Goal: Task Accomplishment & Management: Use online tool/utility

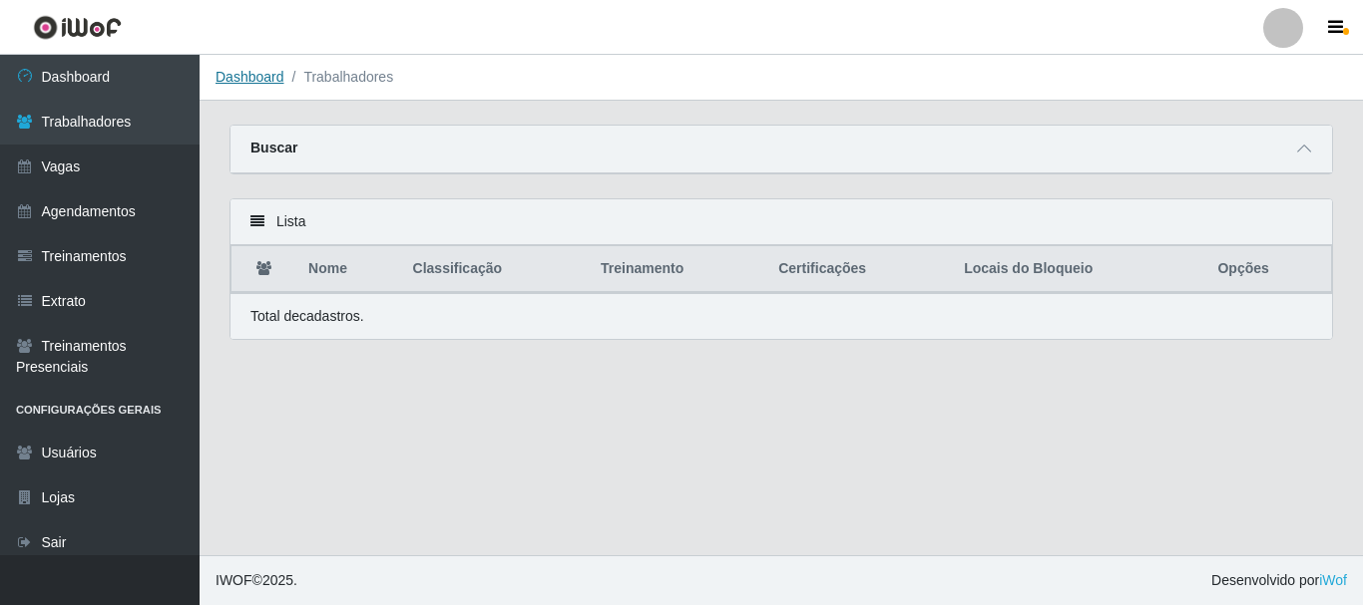
click at [235, 80] on link "Dashboard" at bounding box center [249, 77] width 69 height 16
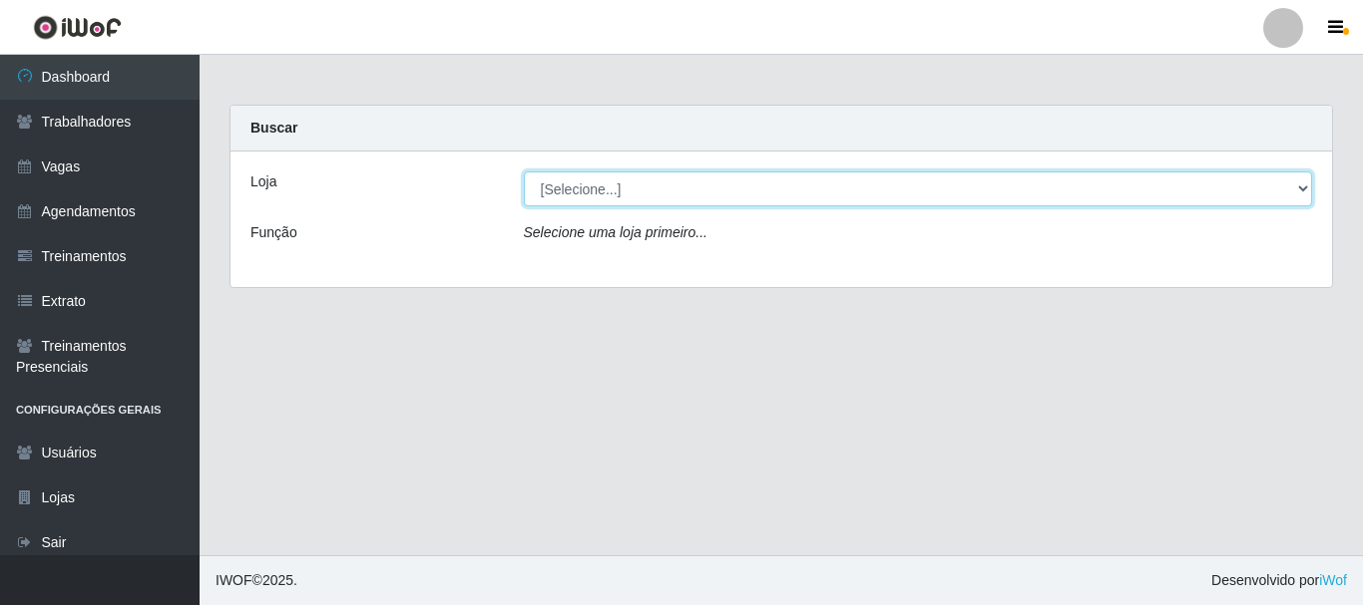
click at [752, 186] on select "[Selecione...] Supermercado Queiroz - Caicó" at bounding box center [918, 189] width 789 height 35
select select "512"
click at [524, 172] on select "[Selecione...] Supermercado Queiroz - Caicó" at bounding box center [918, 189] width 789 height 35
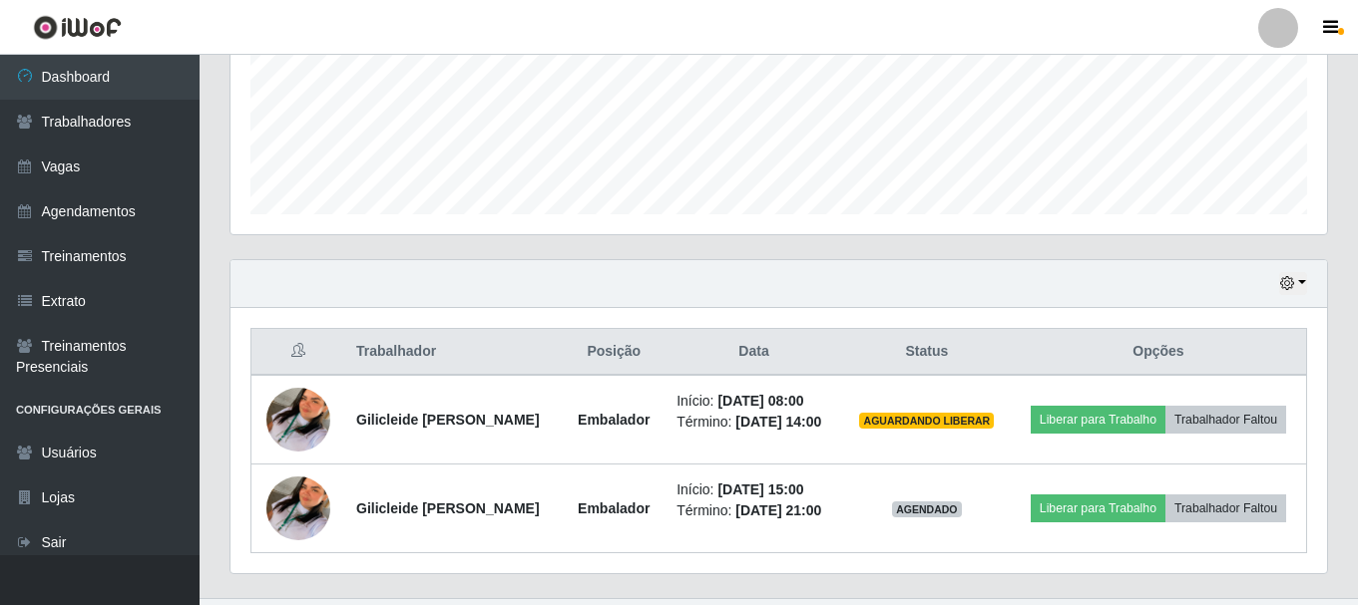
scroll to position [542, 0]
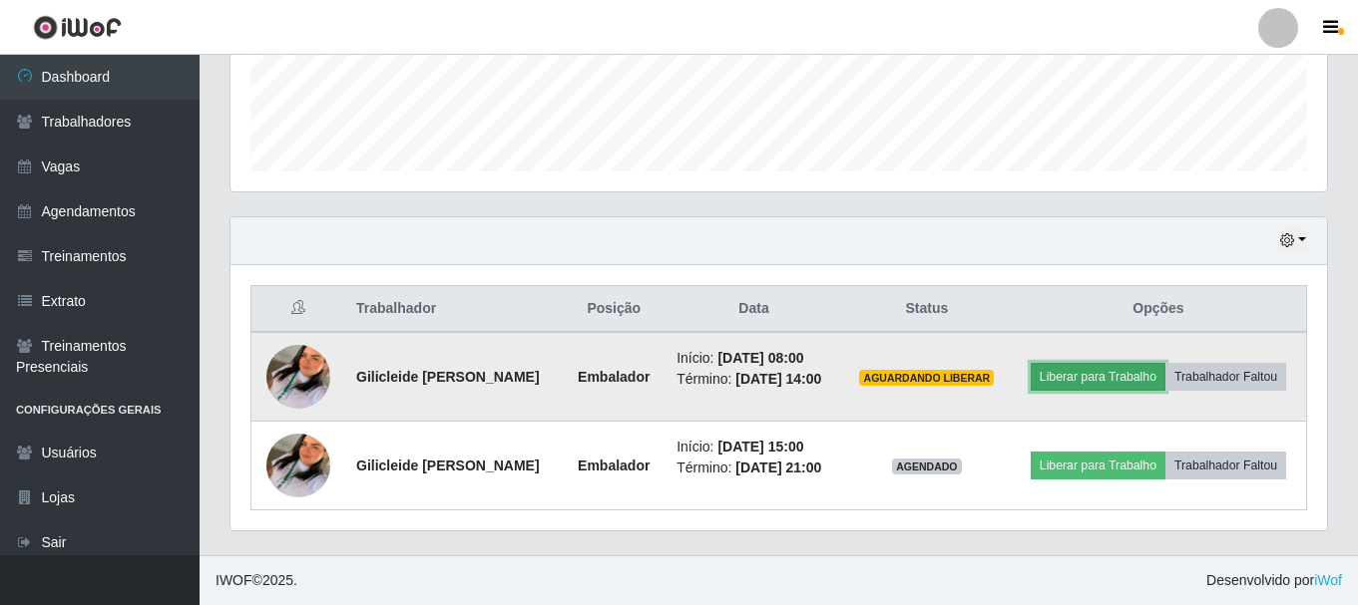
click at [1078, 376] on button "Liberar para Trabalho" at bounding box center [1097, 377] width 135 height 28
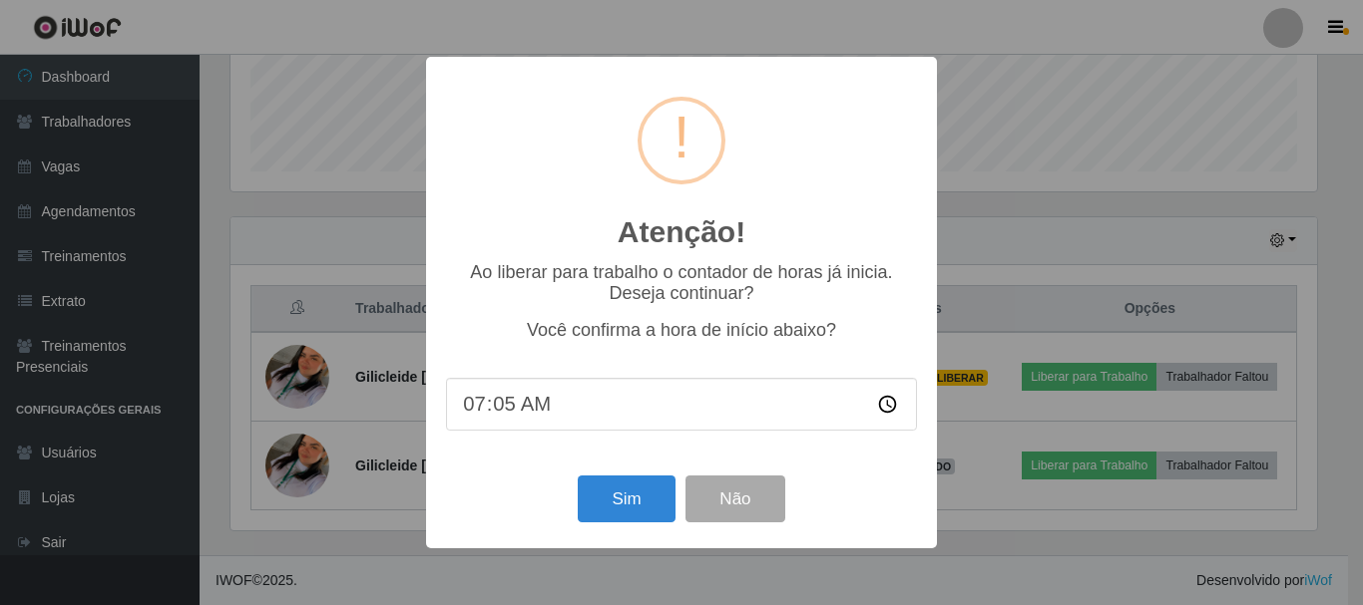
type input "07:57"
click at [637, 492] on button "Sim" at bounding box center [626, 499] width 97 height 47
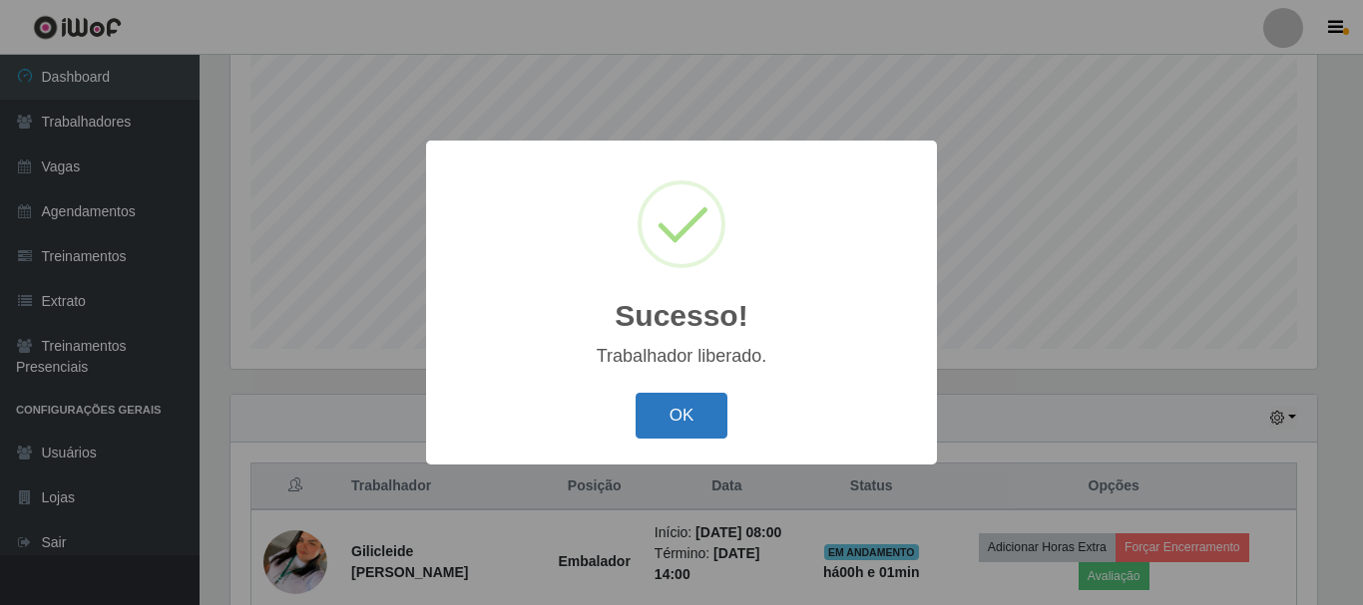
click at [690, 408] on button "OK" at bounding box center [681, 416] width 93 height 47
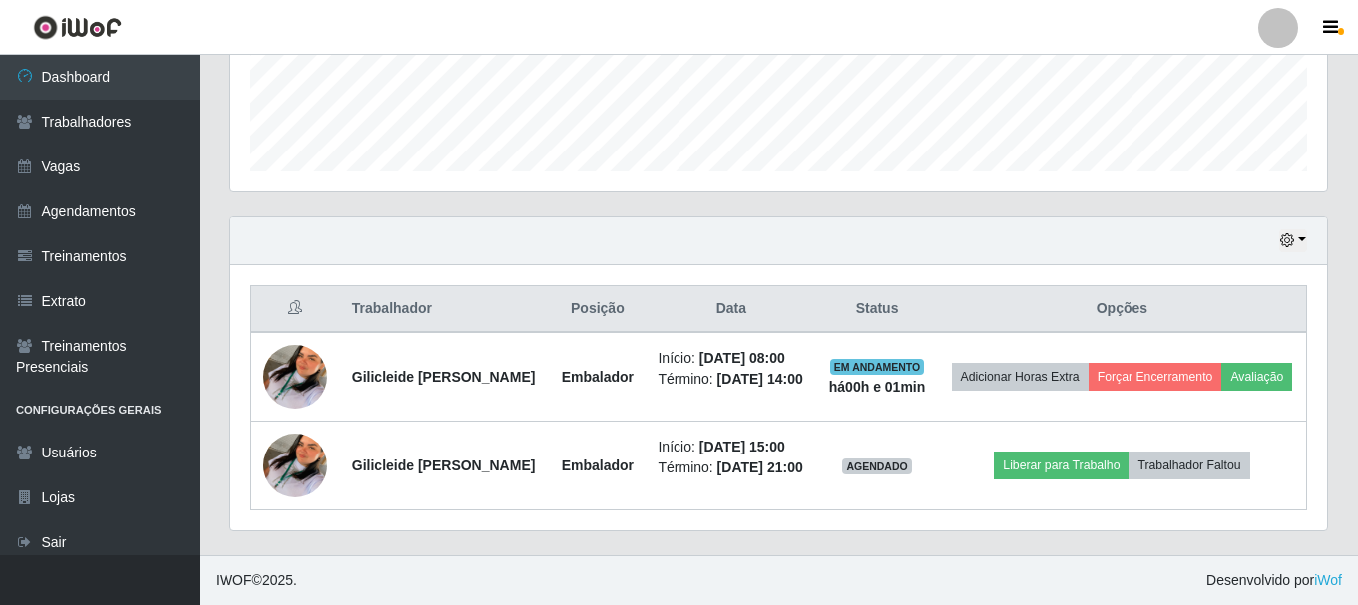
scroll to position [572, 0]
click at [1300, 229] on button "button" at bounding box center [1293, 240] width 28 height 23
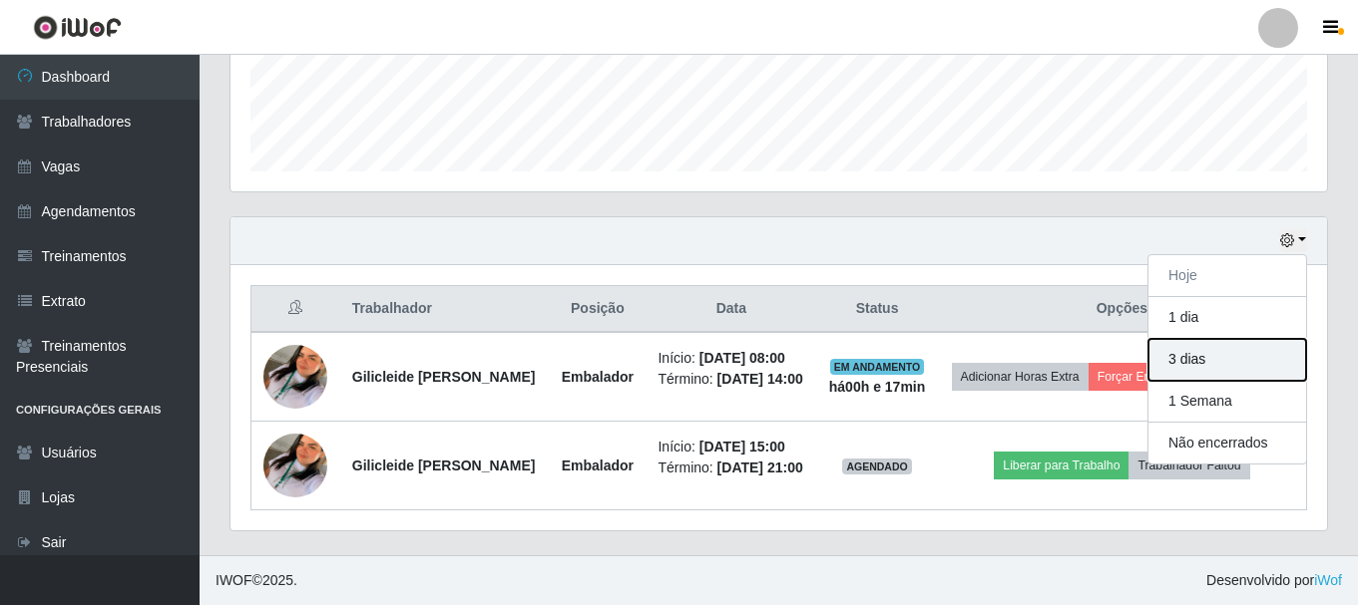
click at [1232, 339] on button "3 dias" at bounding box center [1227, 360] width 158 height 42
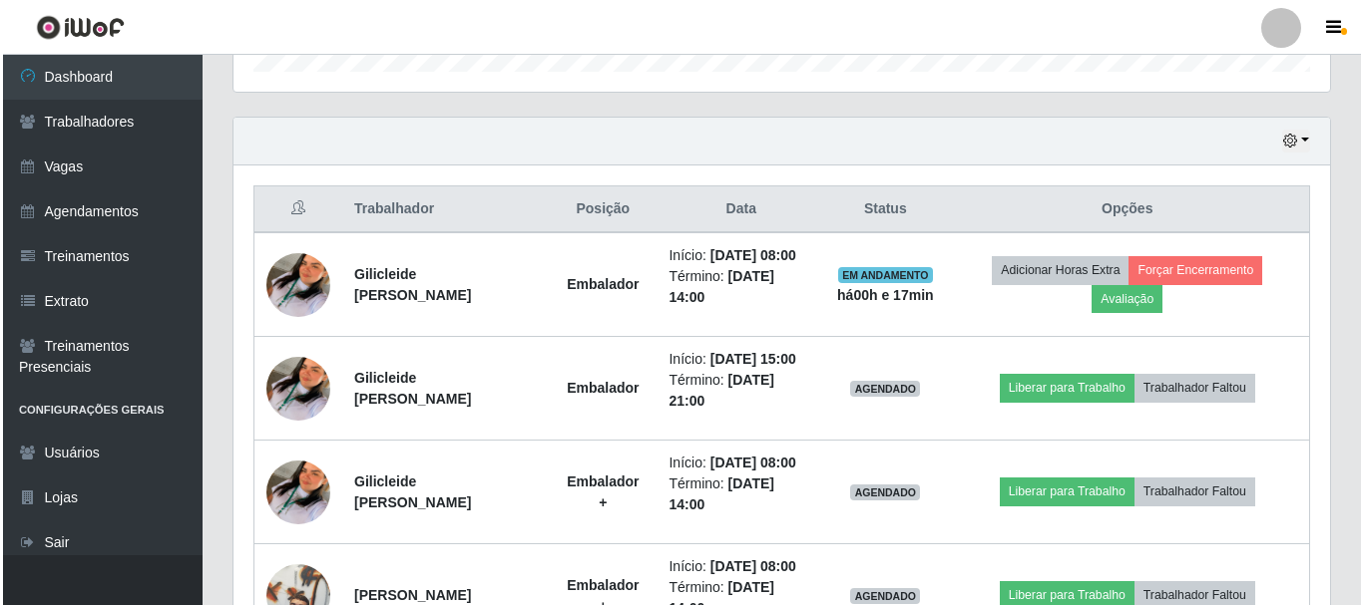
scroll to position [779, 0]
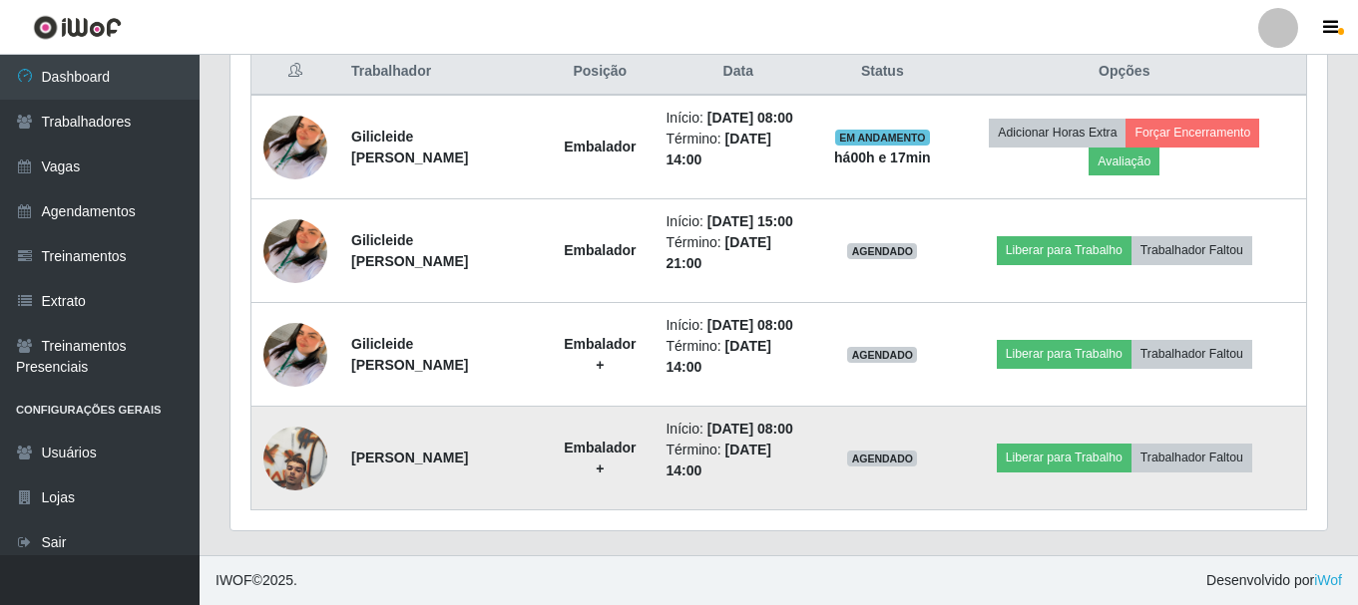
click at [331, 448] on td at bounding box center [295, 459] width 89 height 104
click at [308, 465] on img at bounding box center [295, 459] width 64 height 86
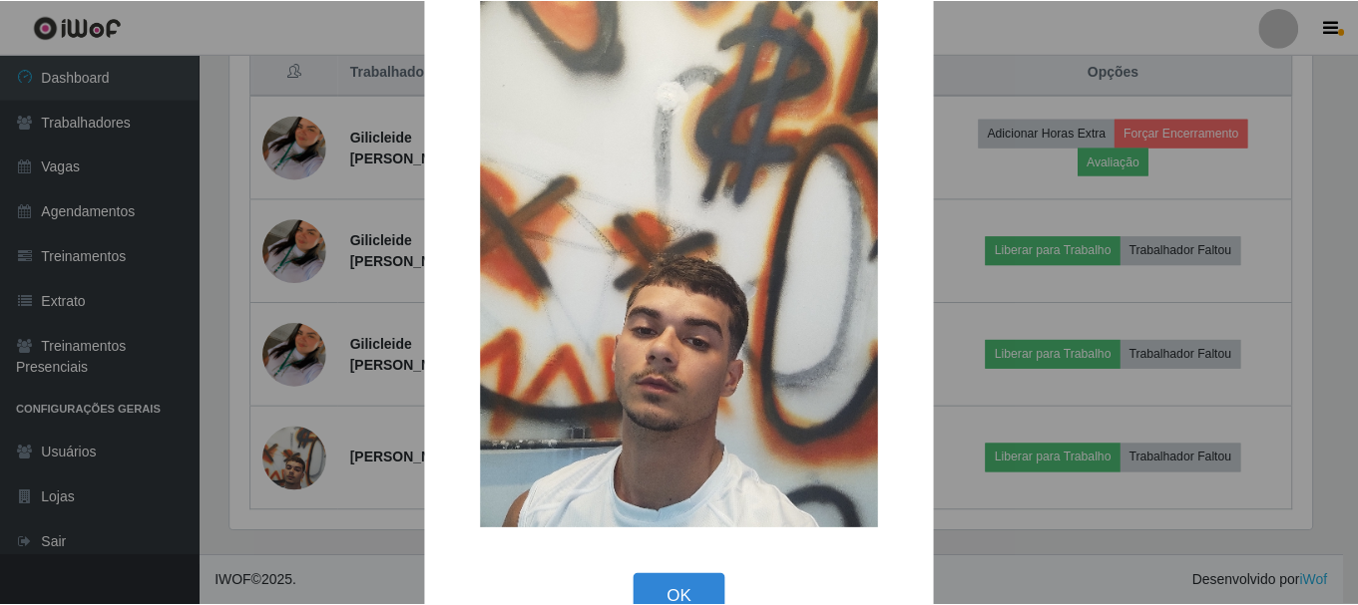
scroll to position [102, 0]
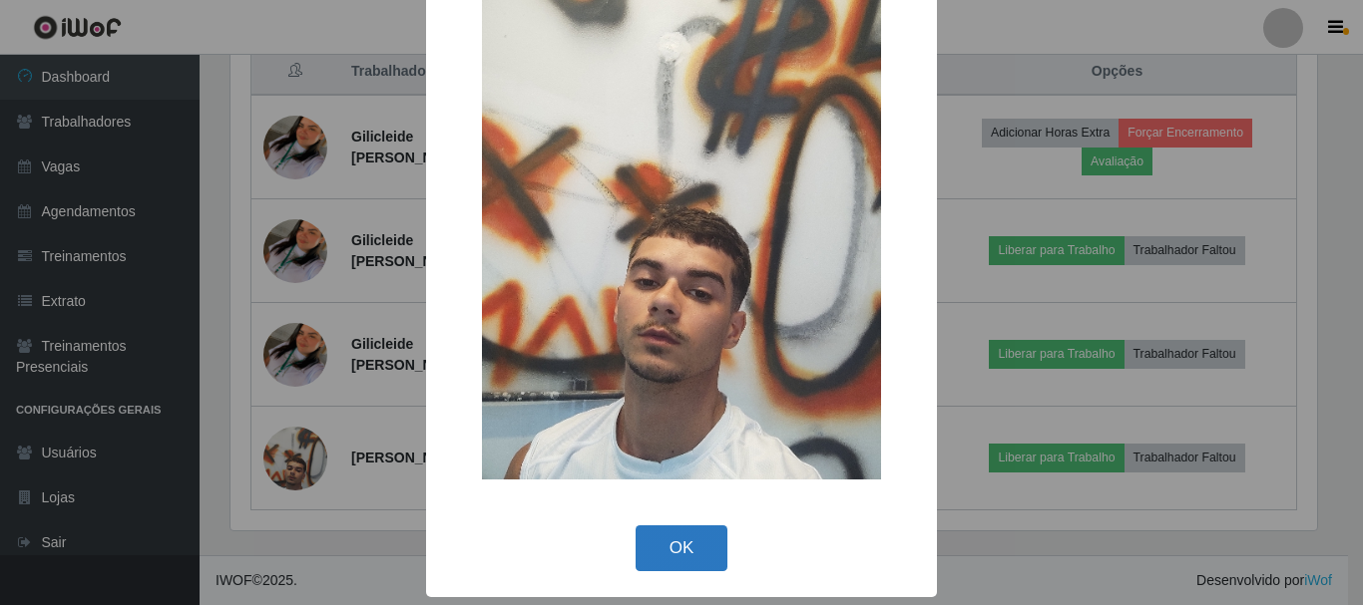
click at [652, 569] on button "OK" at bounding box center [681, 549] width 93 height 47
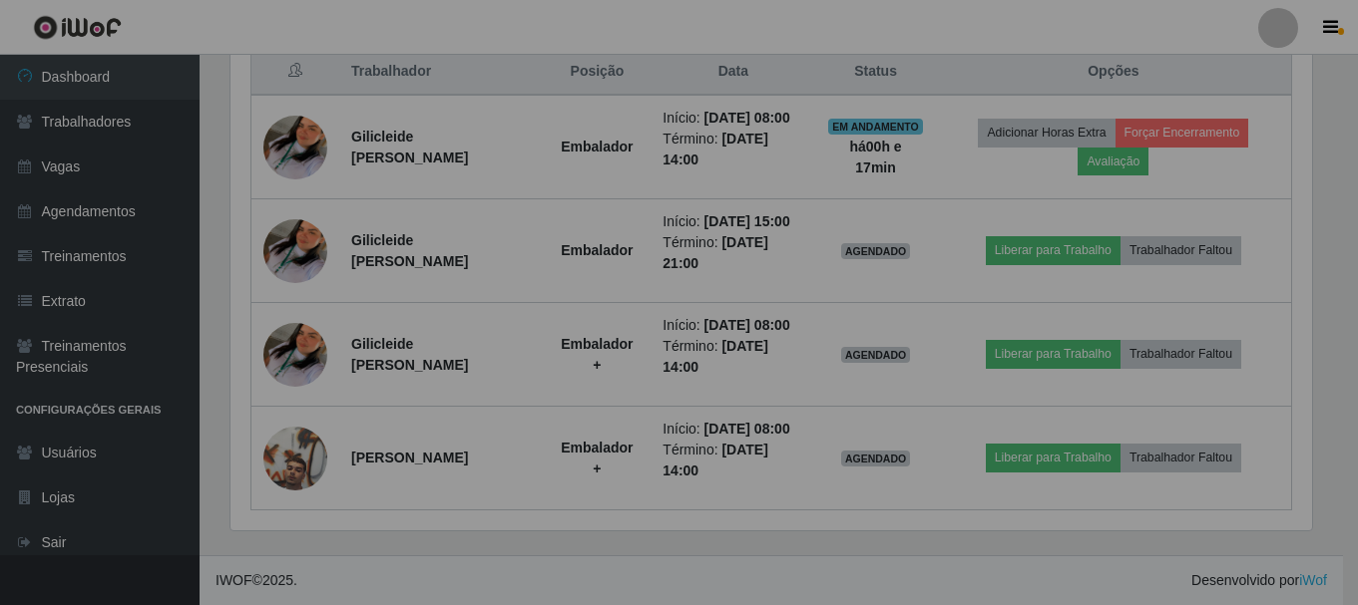
scroll to position [414, 1096]
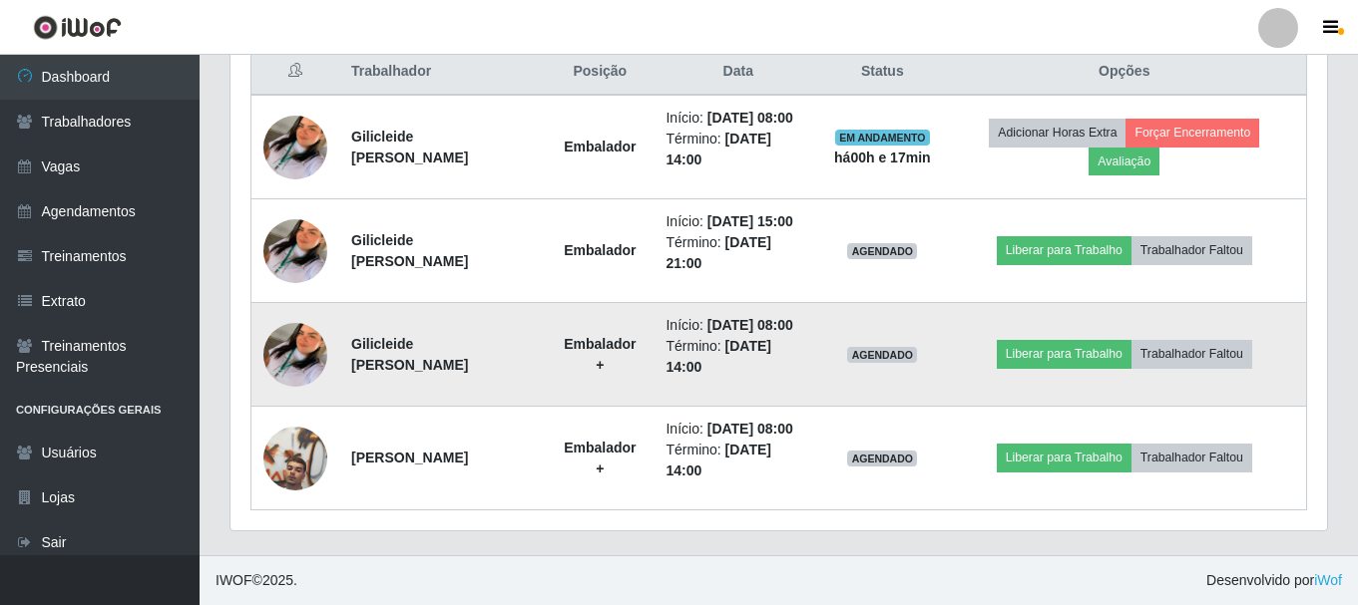
click at [283, 373] on img at bounding box center [295, 355] width 64 height 114
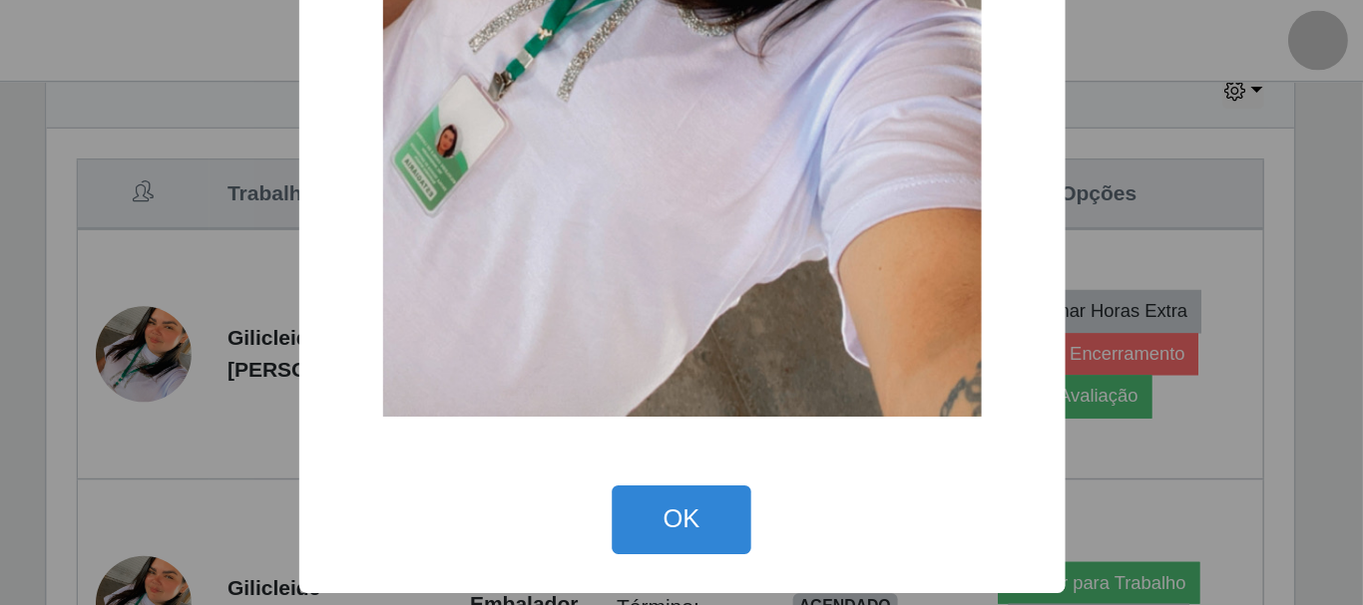
scroll to position [0, 0]
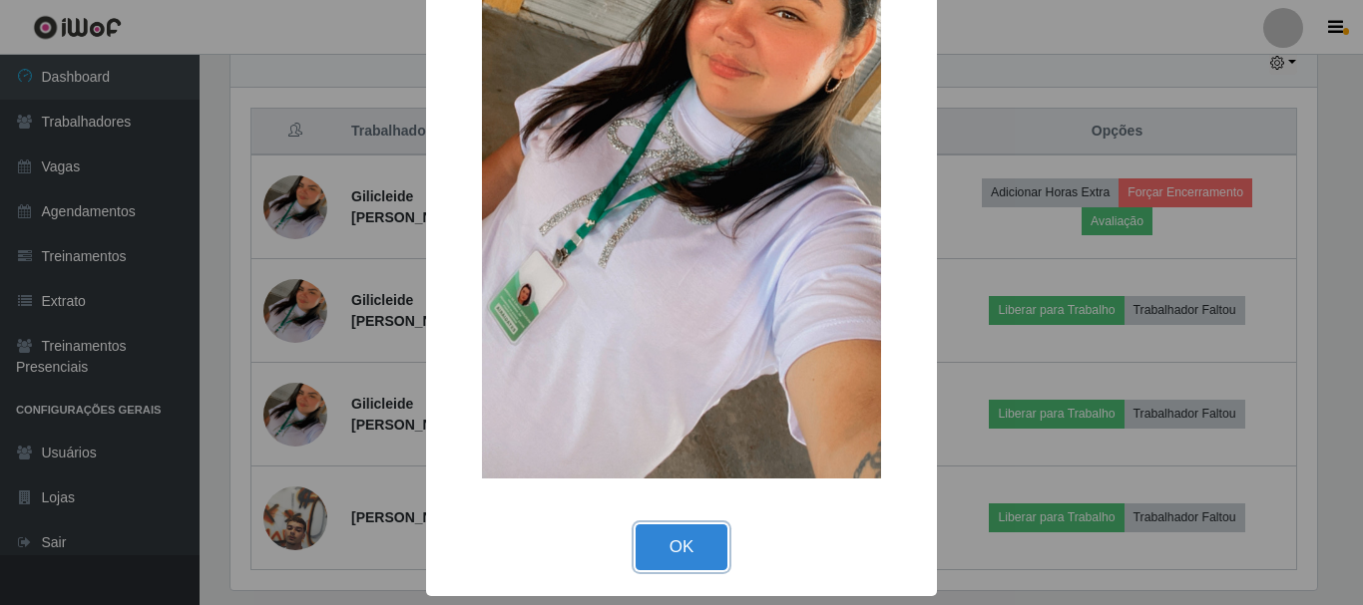
click at [659, 557] on button "OK" at bounding box center [681, 548] width 93 height 47
